Goal: Transaction & Acquisition: Book appointment/travel/reservation

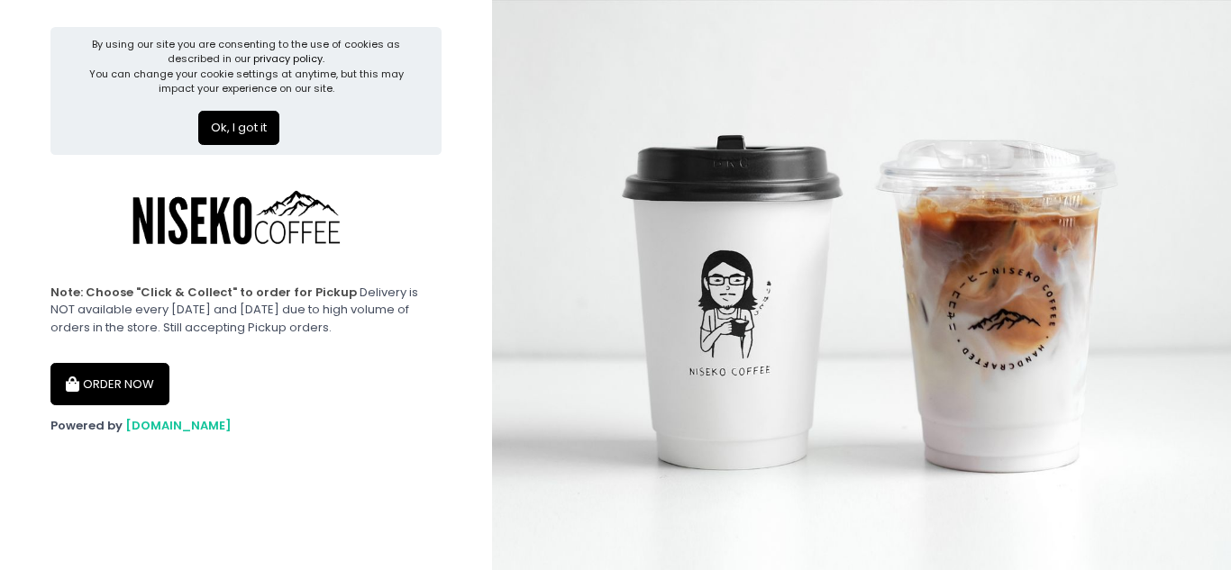
click at [241, 132] on button "Ok, I got it" at bounding box center [238, 128] width 81 height 34
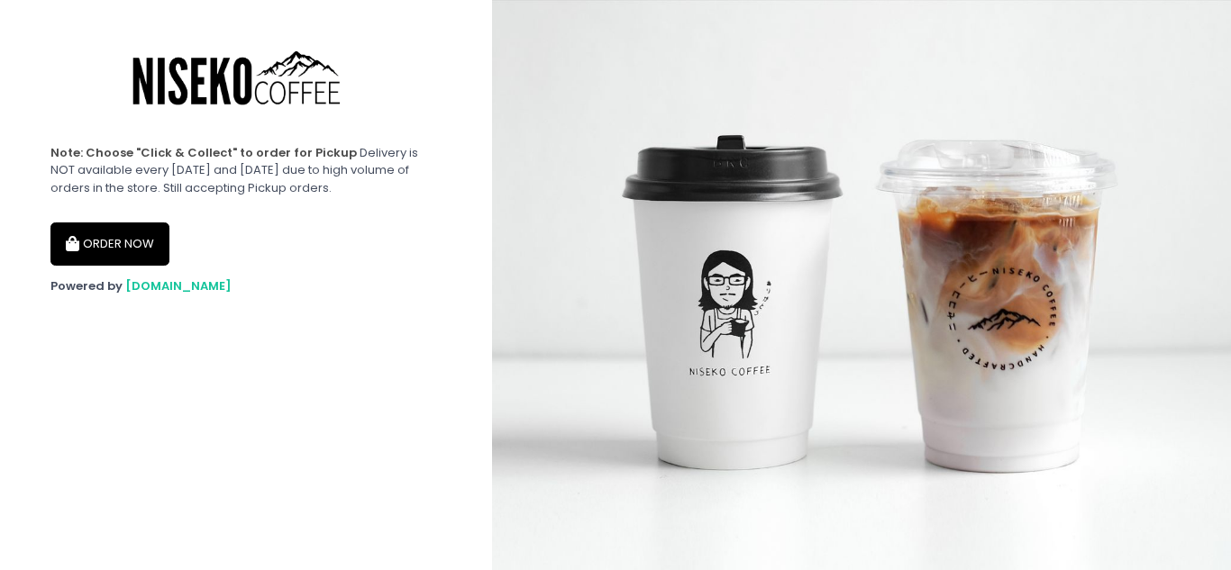
click at [138, 234] on button "ORDER NOW" at bounding box center [109, 244] width 119 height 43
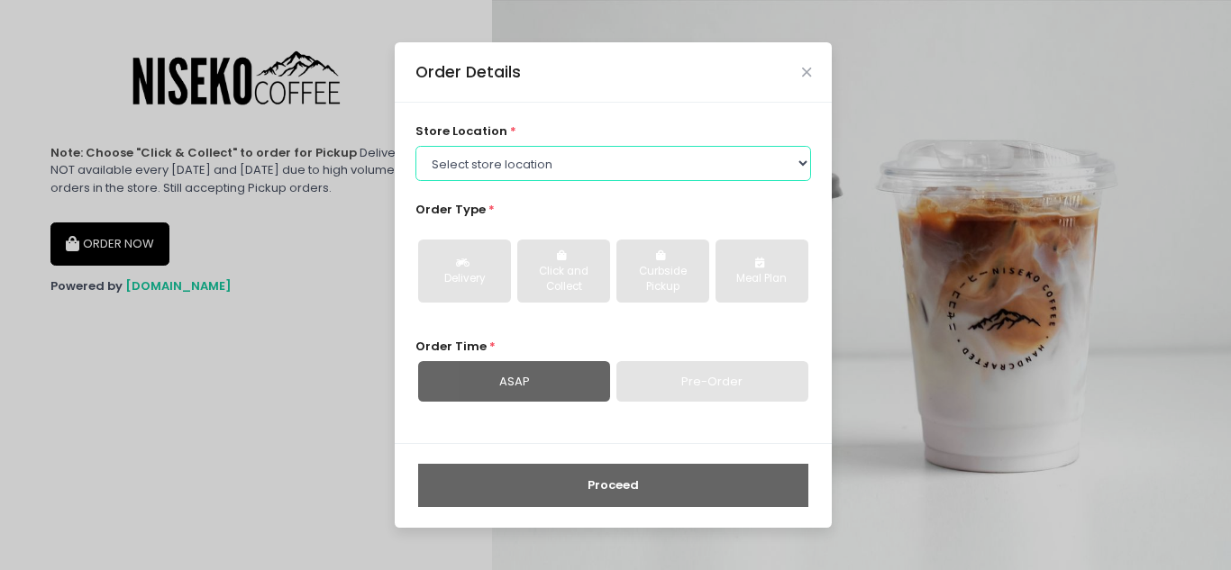
click at [662, 173] on select "Select store location [GEOGRAPHIC_DATA] [GEOGRAPHIC_DATA] Niseko Coffee [GEOGRA…" at bounding box center [613, 163] width 396 height 34
select select "645a039fd957f8b56cab6e88"
click at [415, 146] on select "Select store location [GEOGRAPHIC_DATA] [GEOGRAPHIC_DATA] Niseko Coffee [GEOGRA…" at bounding box center [613, 163] width 396 height 34
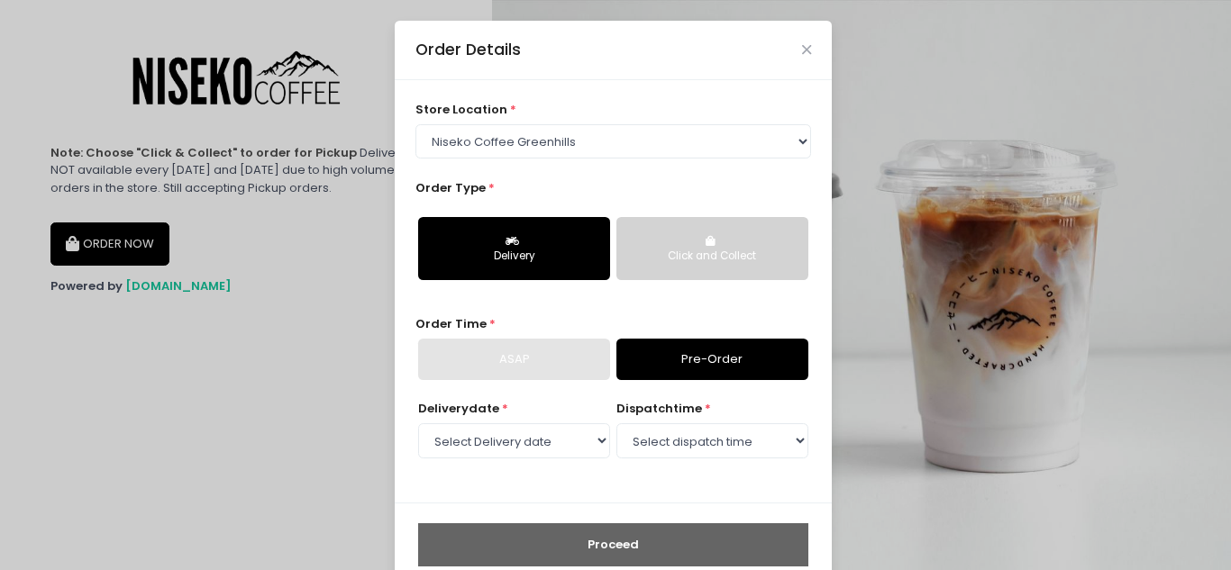
click at [683, 241] on button "Click and Collect" at bounding box center [712, 248] width 192 height 63
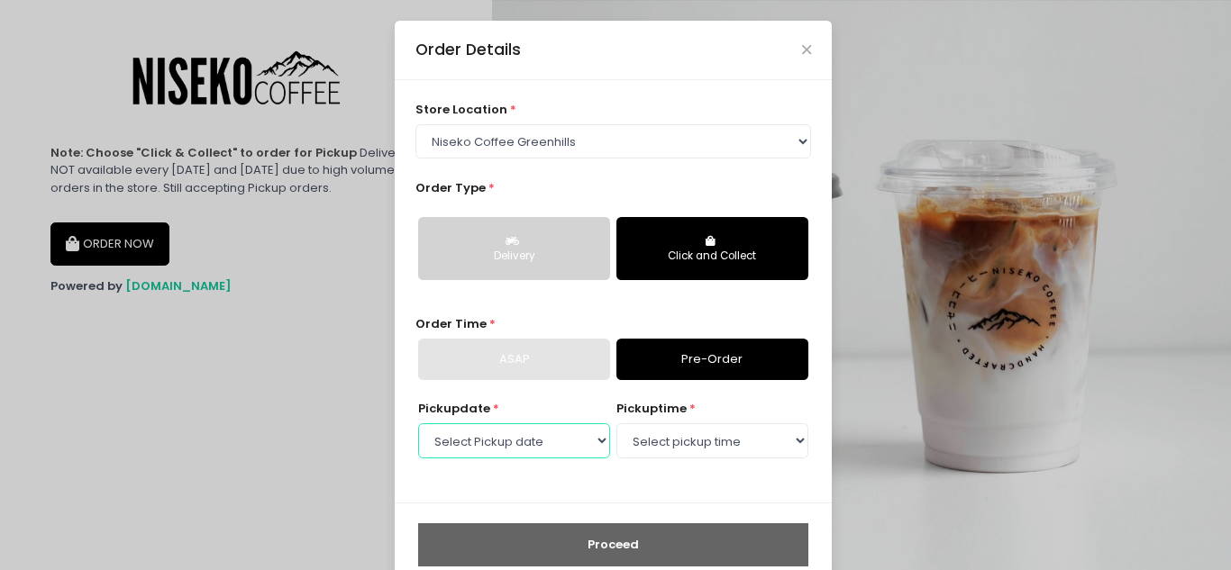
click at [565, 445] on select "Select Pickup date [DATE] [DATE] [DATE] [DATE] [DATE] [DATE] [DATE] [DATE] [DAT…" at bounding box center [514, 441] width 192 height 34
select select "[DATE]"
click at [418, 424] on select "Select Pickup date [DATE] [DATE] [DATE] [DATE] [DATE] [DATE] [DATE] [DATE] [DAT…" at bounding box center [514, 441] width 192 height 34
drag, startPoint x: 604, startPoint y: 428, endPoint x: 622, endPoint y: 446, distance: 25.5
click at [622, 446] on select "Select pickup time 11:00 AM - 11:30 AM 11:30 AM - 12:00 PM 12:00 PM - 12:30 PM …" at bounding box center [712, 441] width 192 height 34
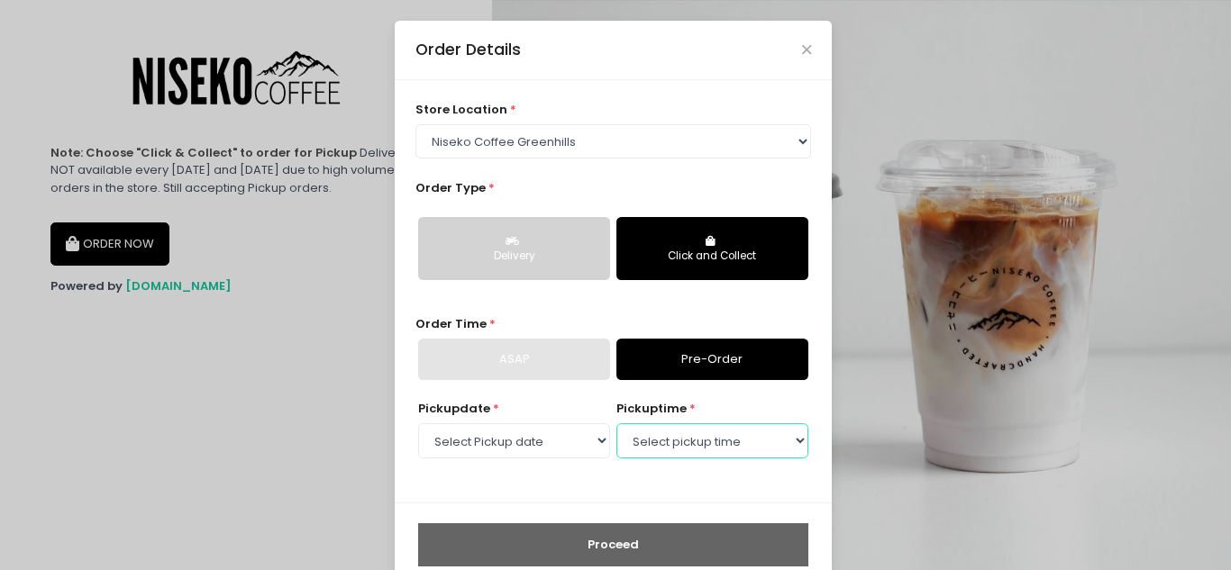
select select "19:00"
click at [616, 424] on select "Select pickup time 11:00 AM - 11:30 AM 11:30 AM - 12:00 PM 12:00 PM - 12:30 PM …" at bounding box center [712, 441] width 192 height 34
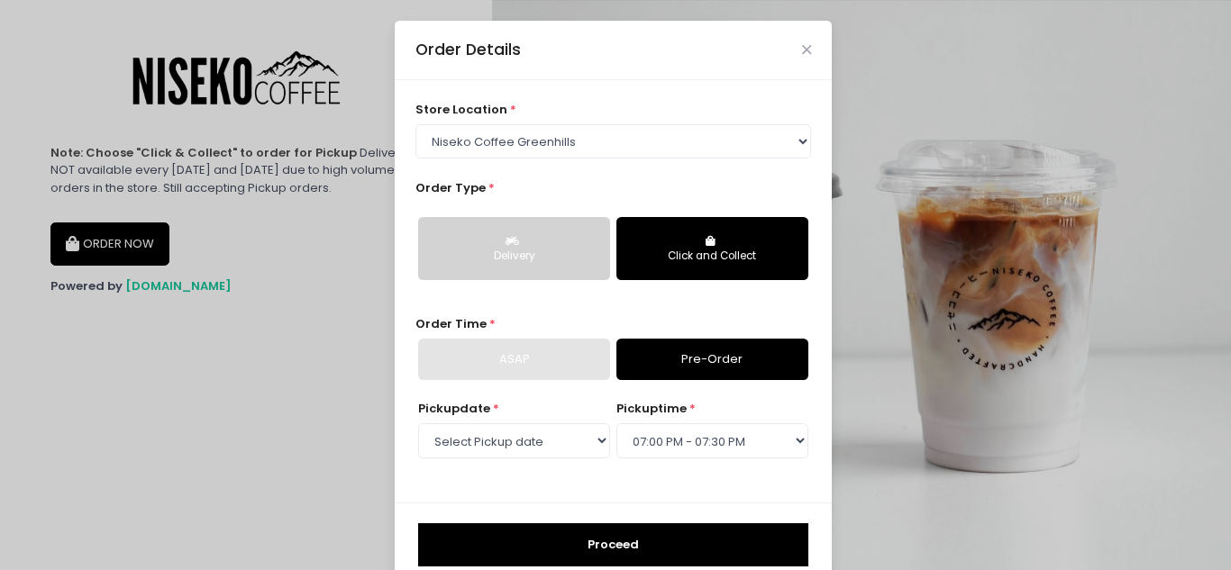
scroll to position [37, 0]
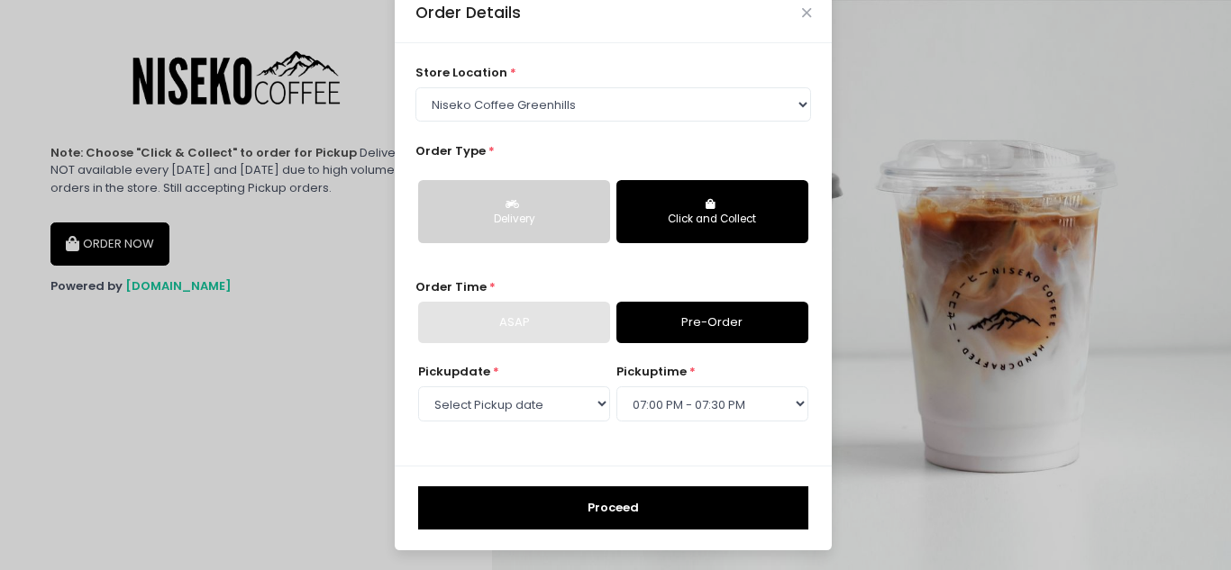
click at [631, 510] on button "Proceed" at bounding box center [613, 508] width 390 height 43
